Goal: Transaction & Acquisition: Download file/media

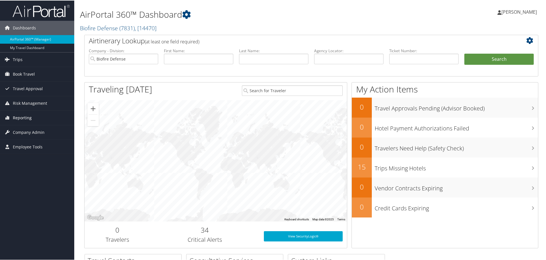
click at [22, 117] on span "Reporting" at bounding box center [22, 117] width 19 height 14
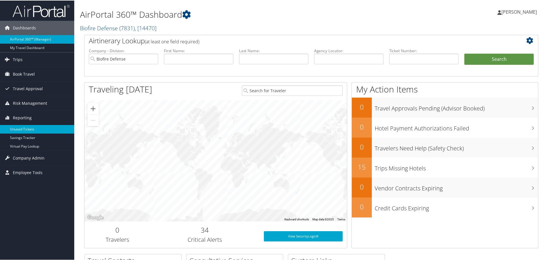
click at [21, 126] on link "Unused Tickets" at bounding box center [37, 129] width 74 height 9
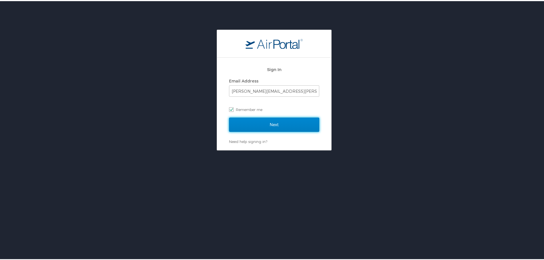
click at [261, 123] on input "Next" at bounding box center [274, 124] width 90 height 14
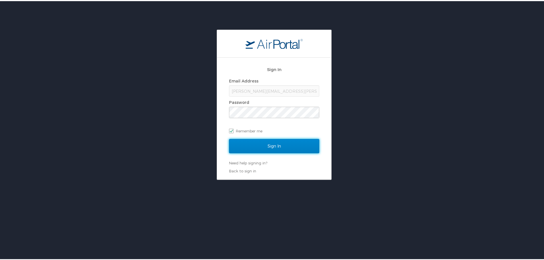
click at [264, 143] on input "Sign In" at bounding box center [274, 145] width 90 height 14
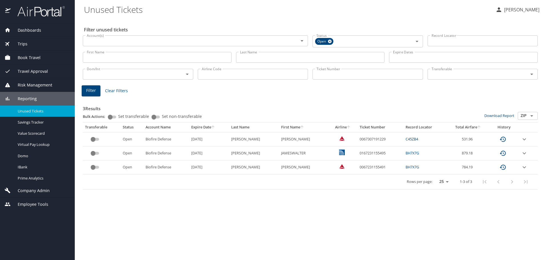
click at [406, 137] on link "C45ZB4" at bounding box center [412, 139] width 13 height 5
click at [410, 152] on link "BH7X7G" at bounding box center [412, 153] width 13 height 5
click at [522, 165] on icon "expand row" at bounding box center [524, 167] width 7 height 7
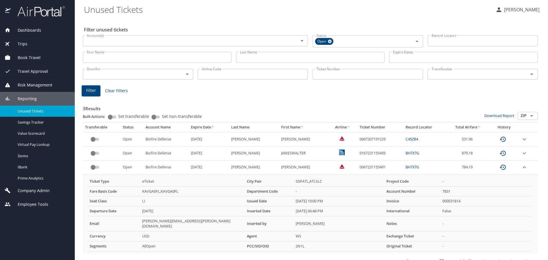
click at [406, 167] on link "BH7X7G" at bounding box center [412, 167] width 13 height 5
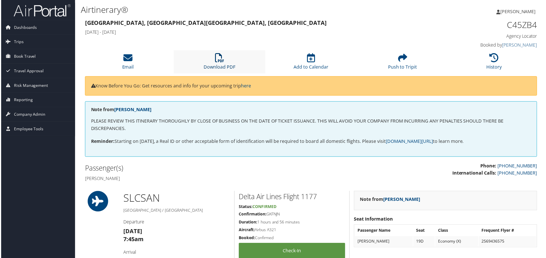
click at [222, 62] on icon at bounding box center [219, 57] width 9 height 9
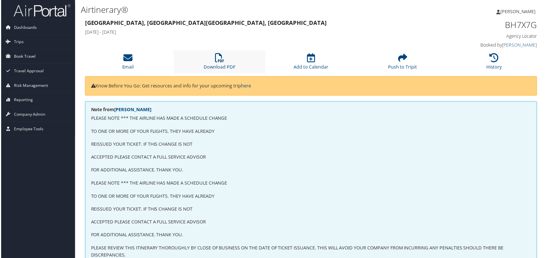
click at [211, 56] on li "Download PDF" at bounding box center [219, 62] width 92 height 23
click at [219, 63] on li "Download PDF" at bounding box center [219, 62] width 92 height 23
